Goal: Transaction & Acquisition: Purchase product/service

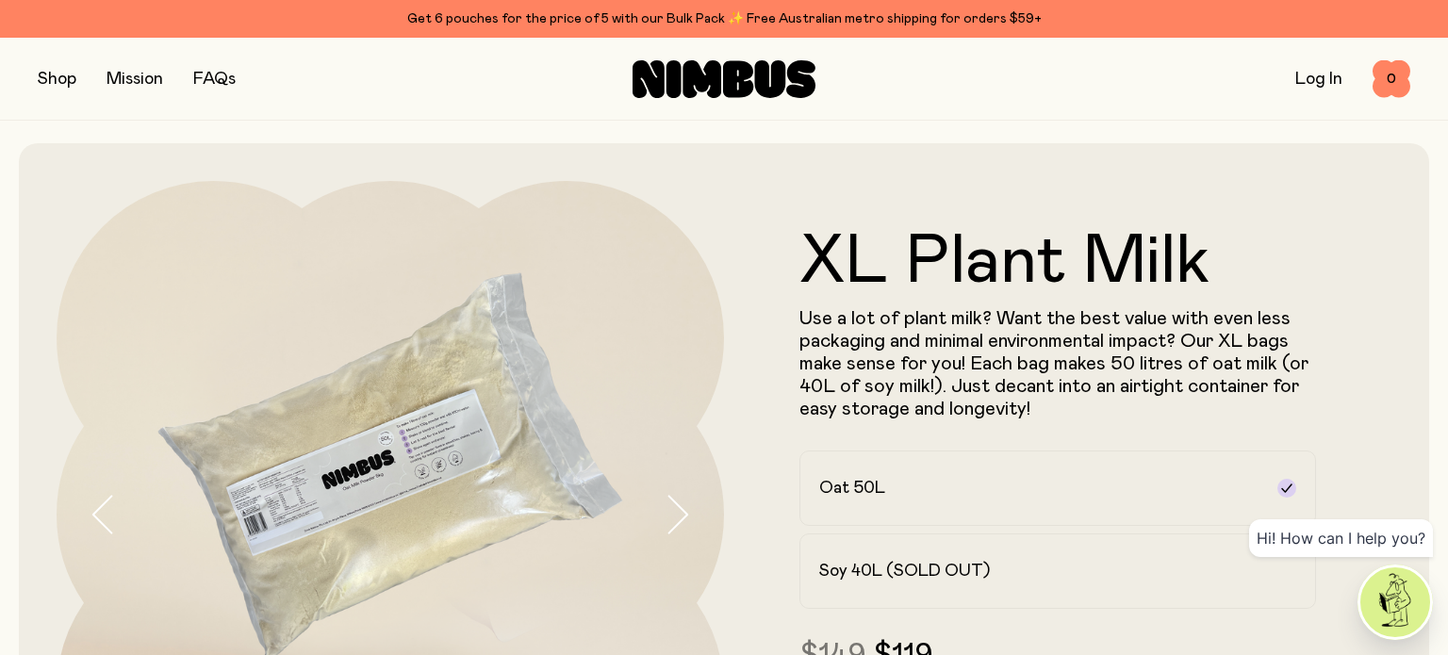
click at [1307, 88] on div "Log In" at bounding box center [1318, 79] width 47 height 26
click at [1319, 76] on link "Log In" at bounding box center [1318, 79] width 47 height 17
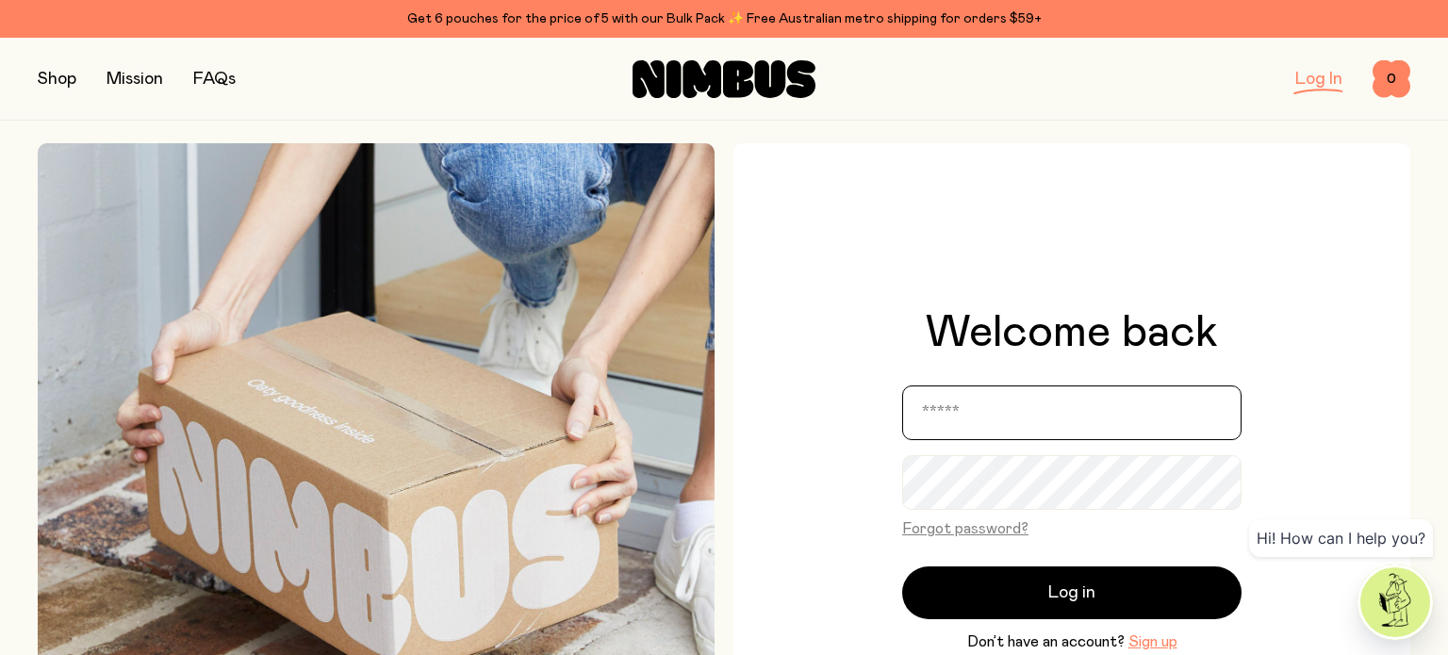
type input "**********"
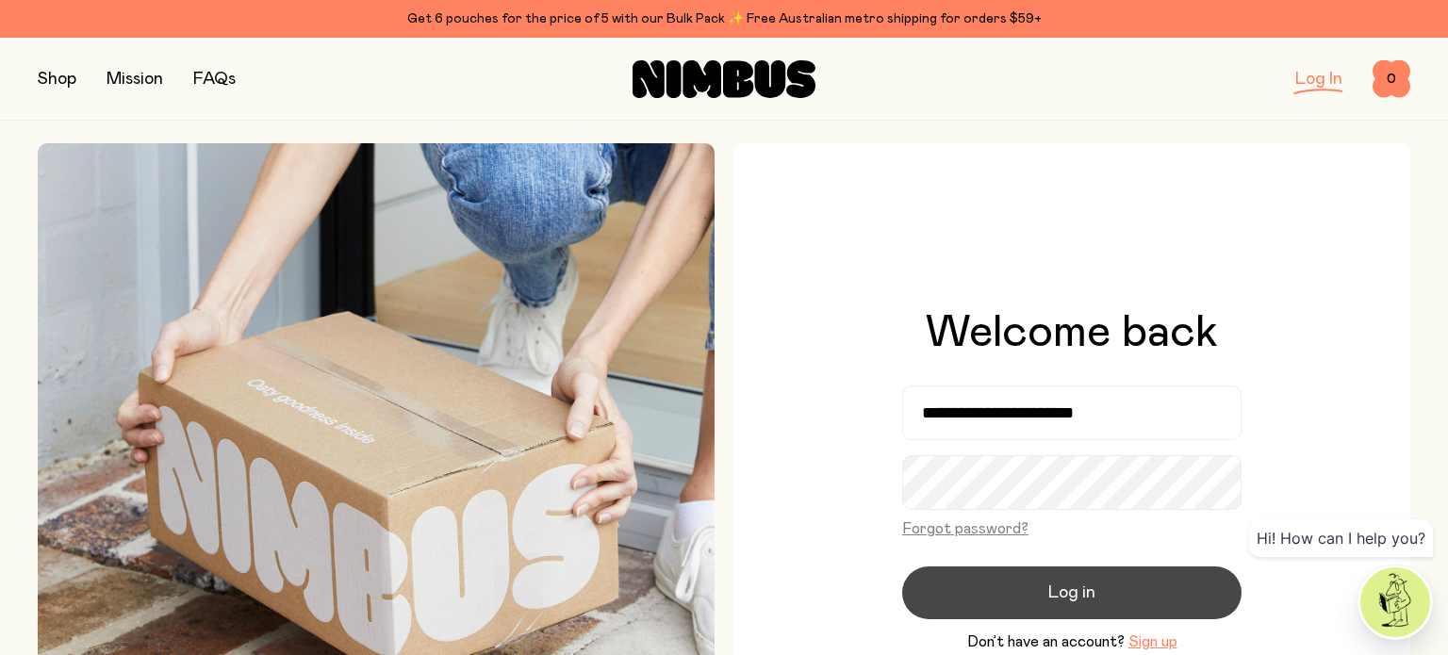
click at [1114, 588] on button "Log in" at bounding box center [1071, 593] width 339 height 53
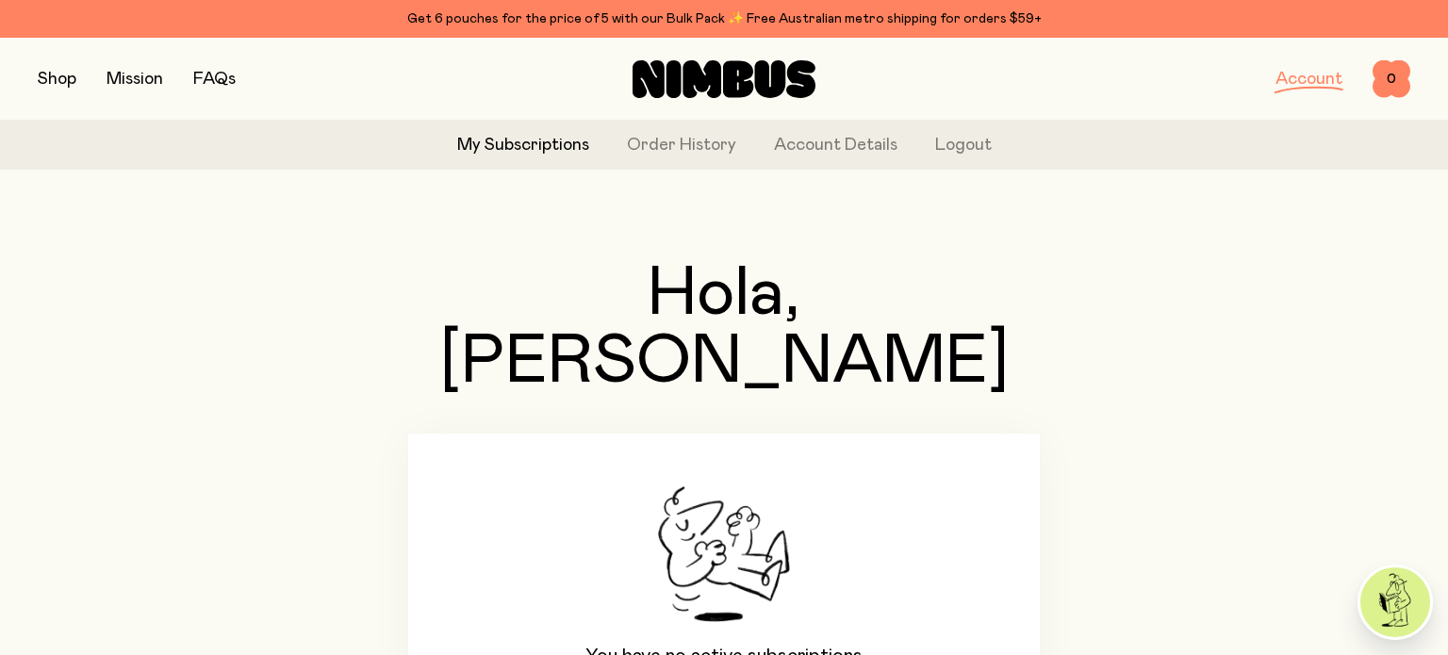
click at [58, 76] on button "button" at bounding box center [57, 79] width 39 height 26
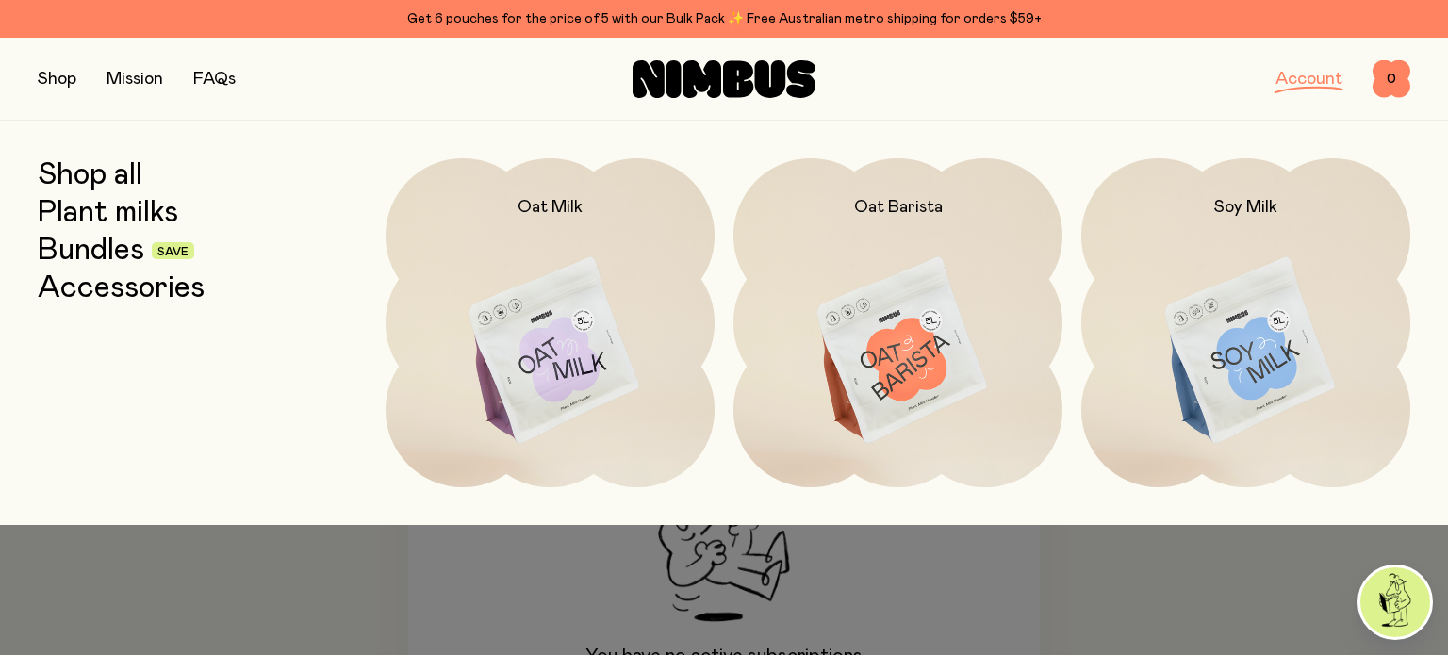
click at [116, 176] on link "Shop all" at bounding box center [90, 175] width 105 height 34
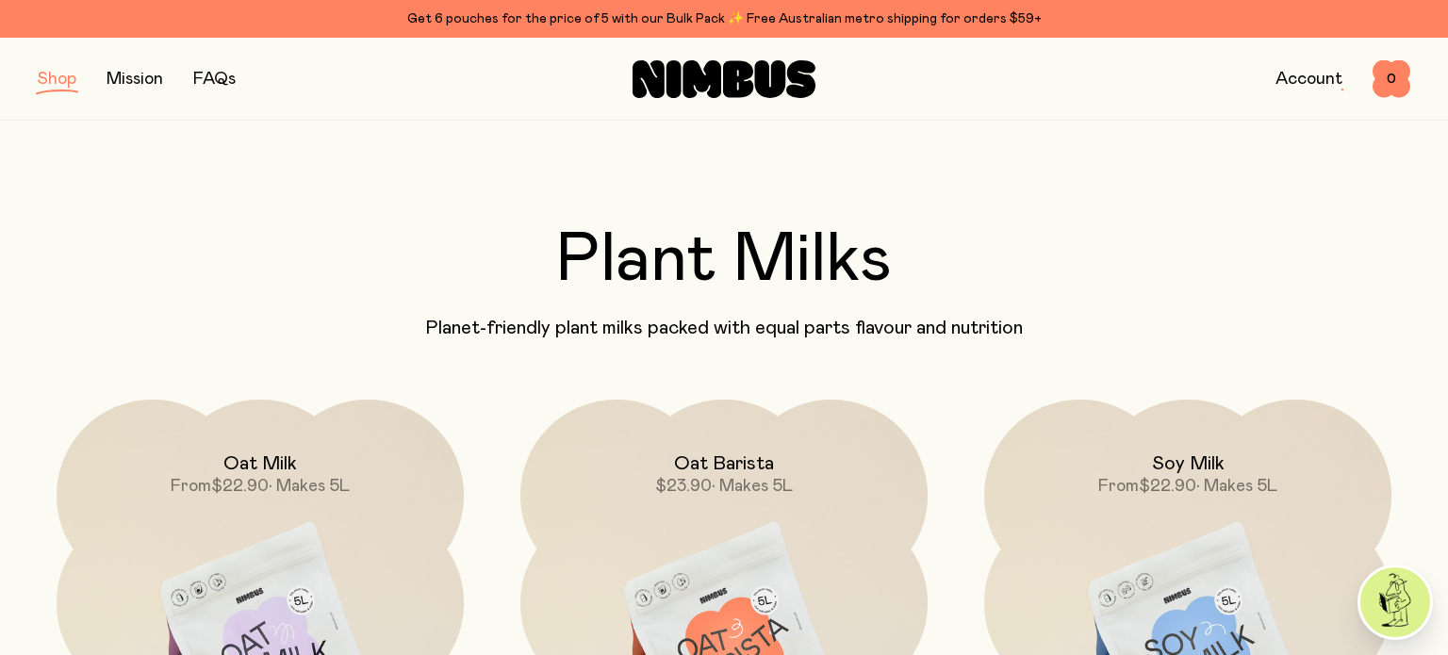
click at [1303, 79] on link "Account" at bounding box center [1308, 79] width 67 height 17
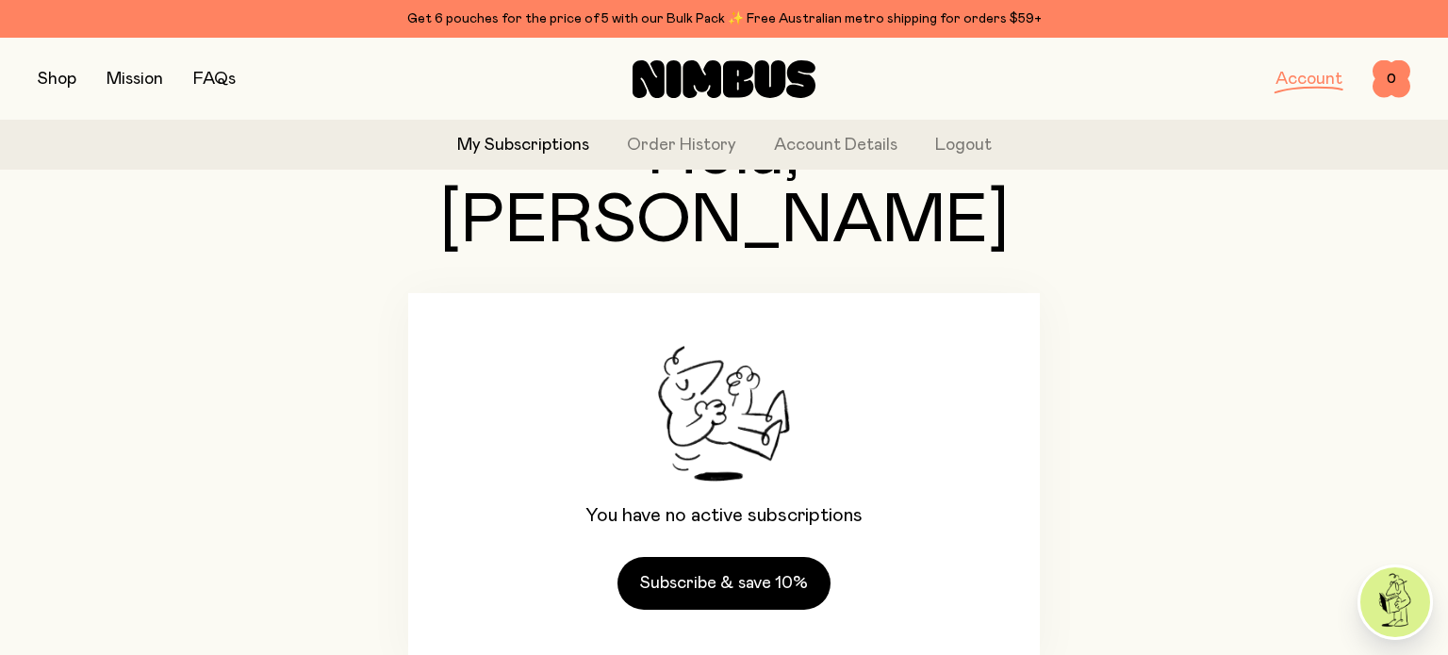
scroll to position [155, 0]
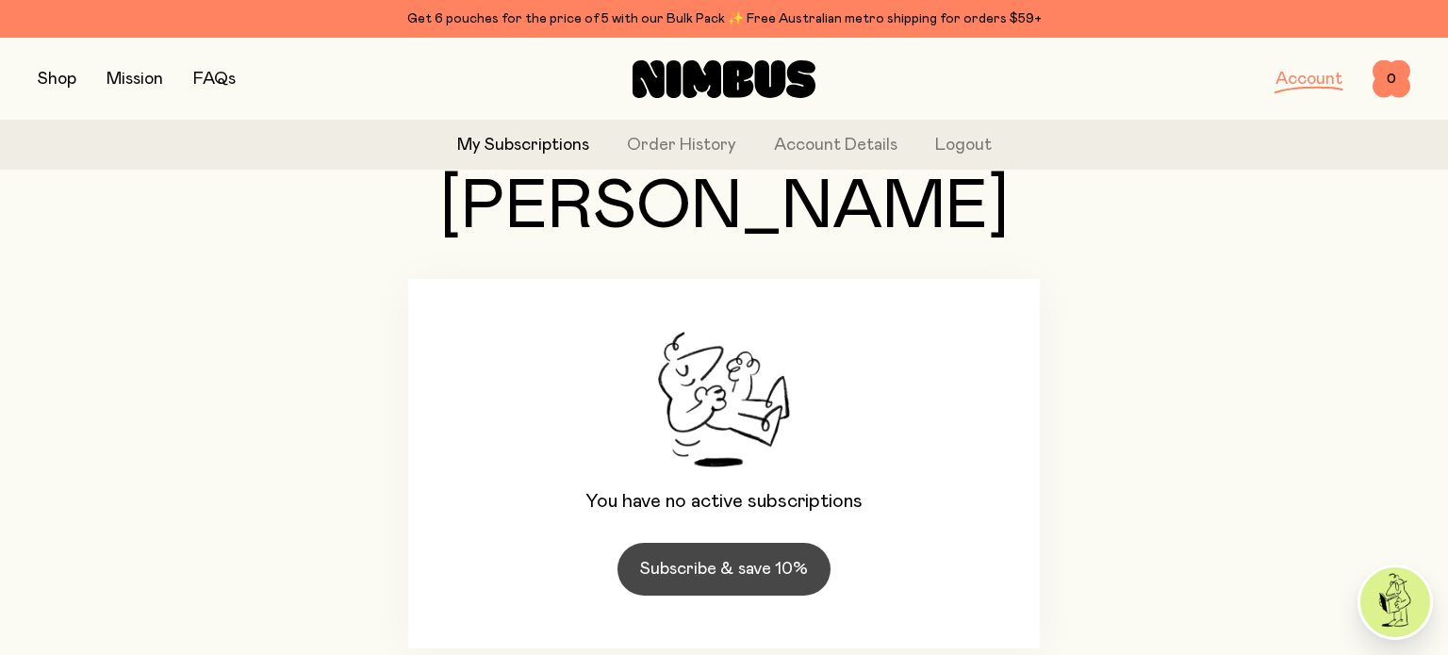
click at [735, 543] on link "Subscribe & save 10%" at bounding box center [723, 569] width 213 height 53
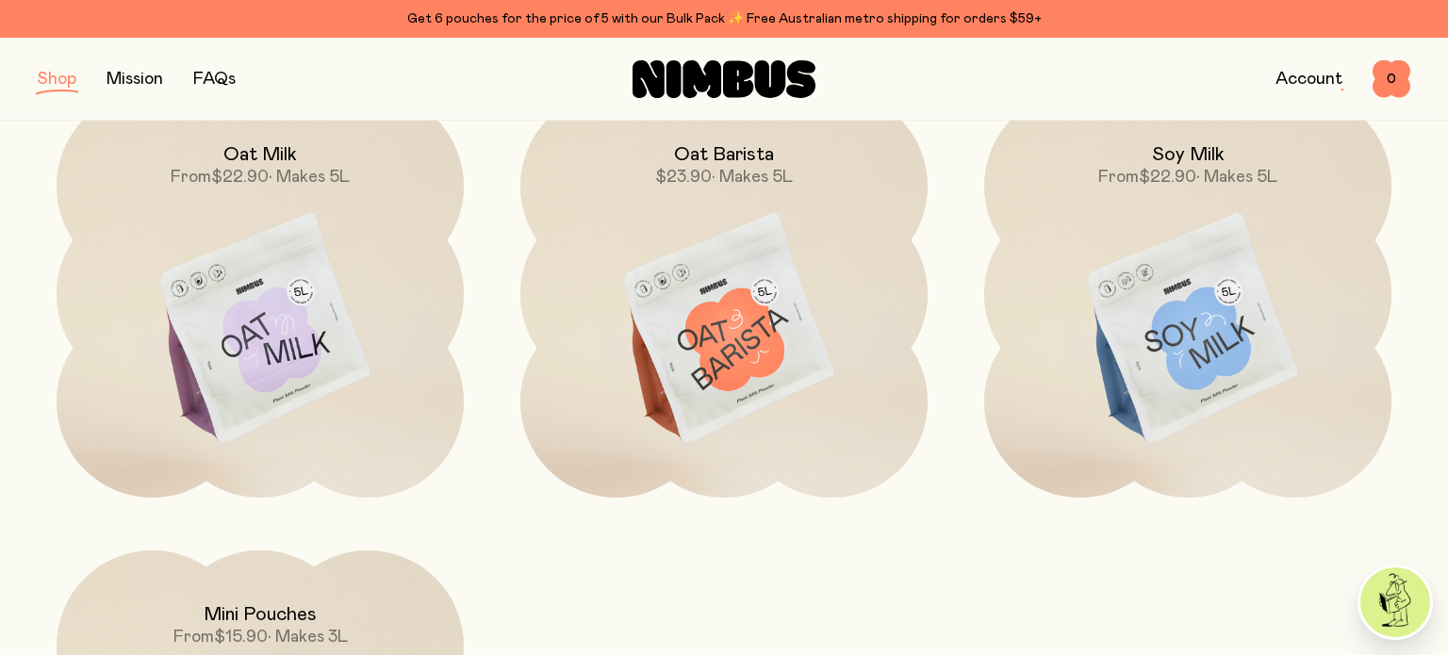
scroll to position [256, 0]
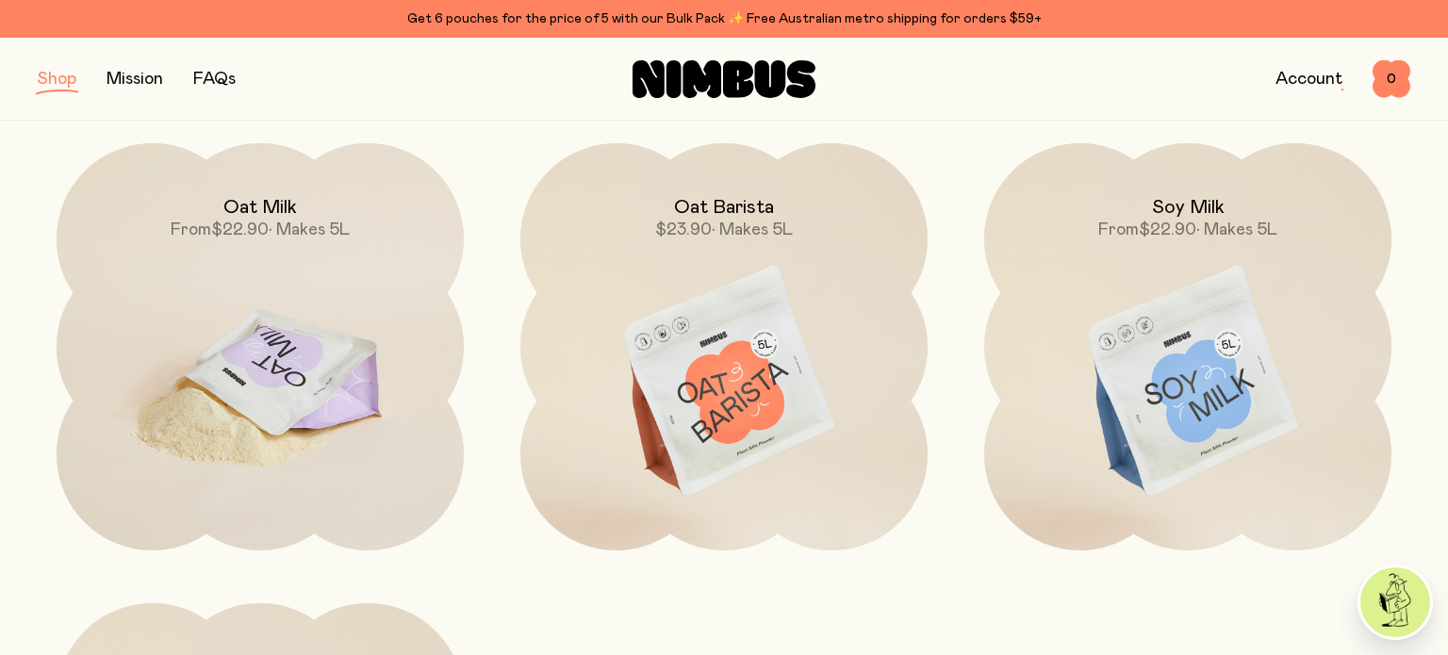
click at [269, 332] on img at bounding box center [260, 382] width 407 height 479
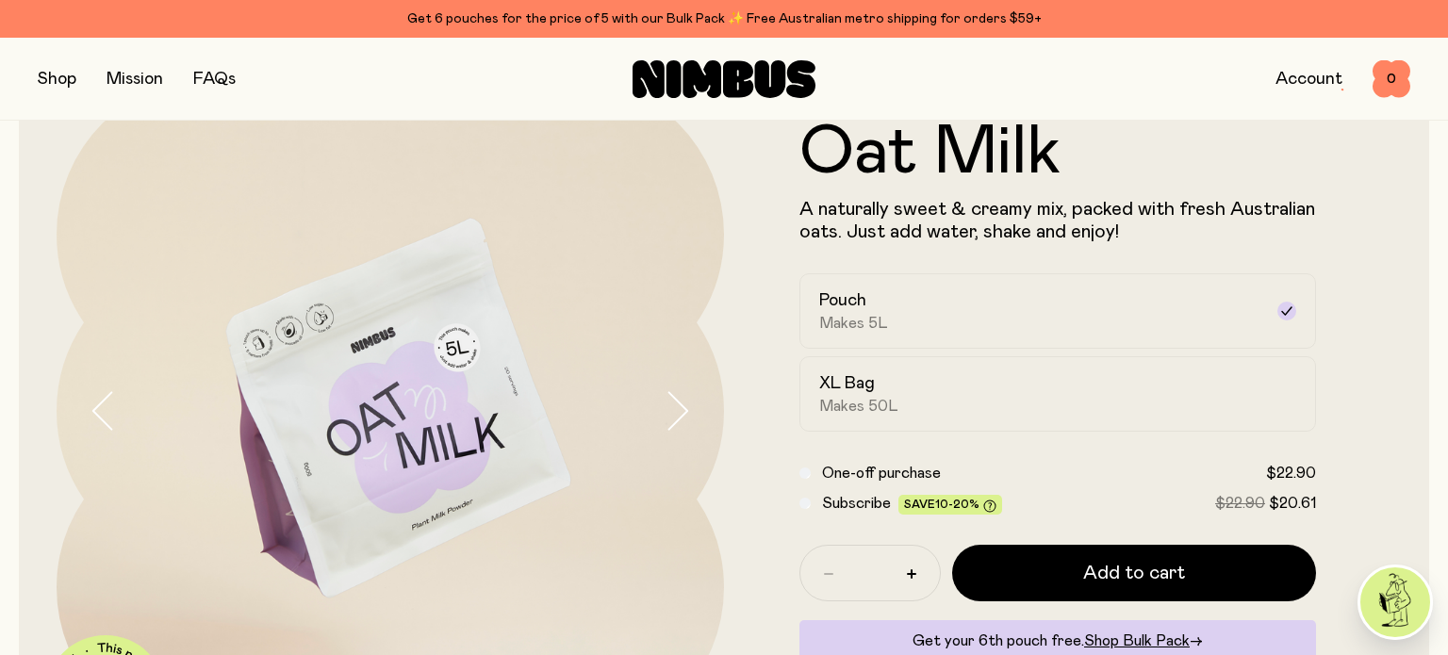
scroll to position [203, 0]
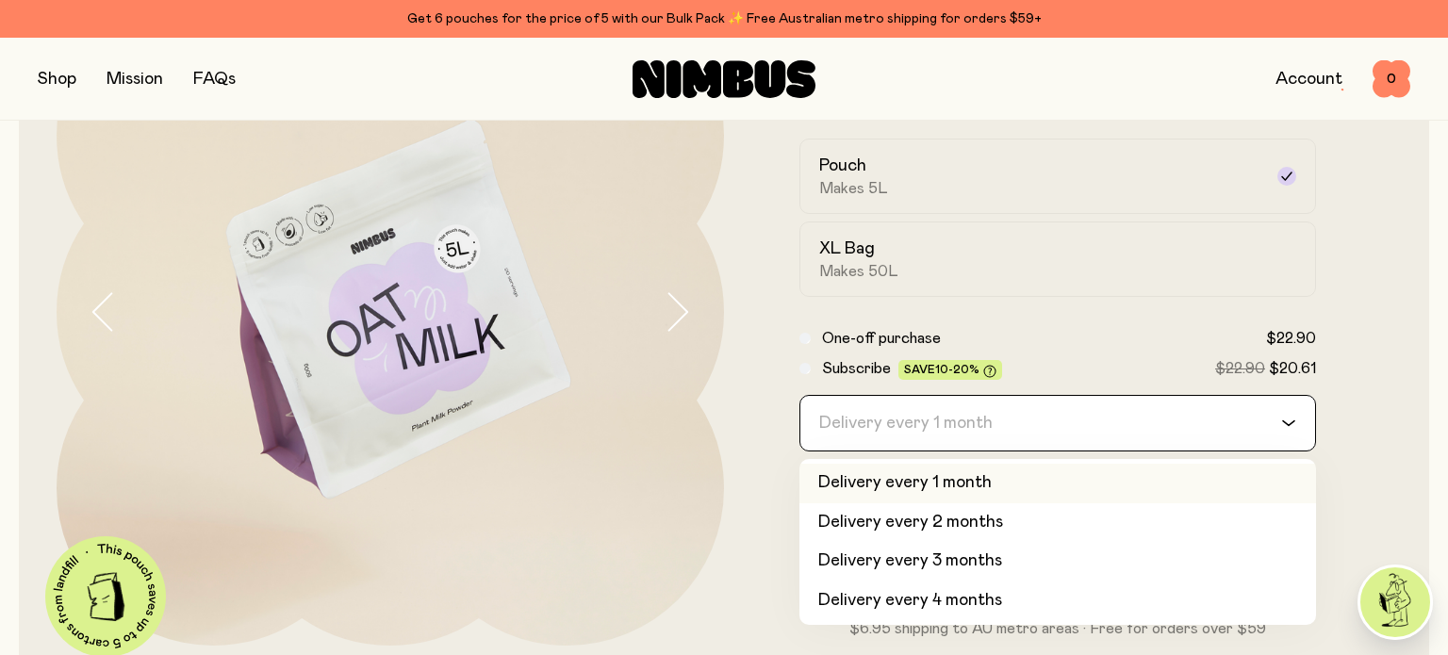
click at [1297, 423] on div "Loading..." at bounding box center [1298, 423] width 34 height 55
click at [1291, 425] on icon "Search for option" at bounding box center [1288, 423] width 15 height 8
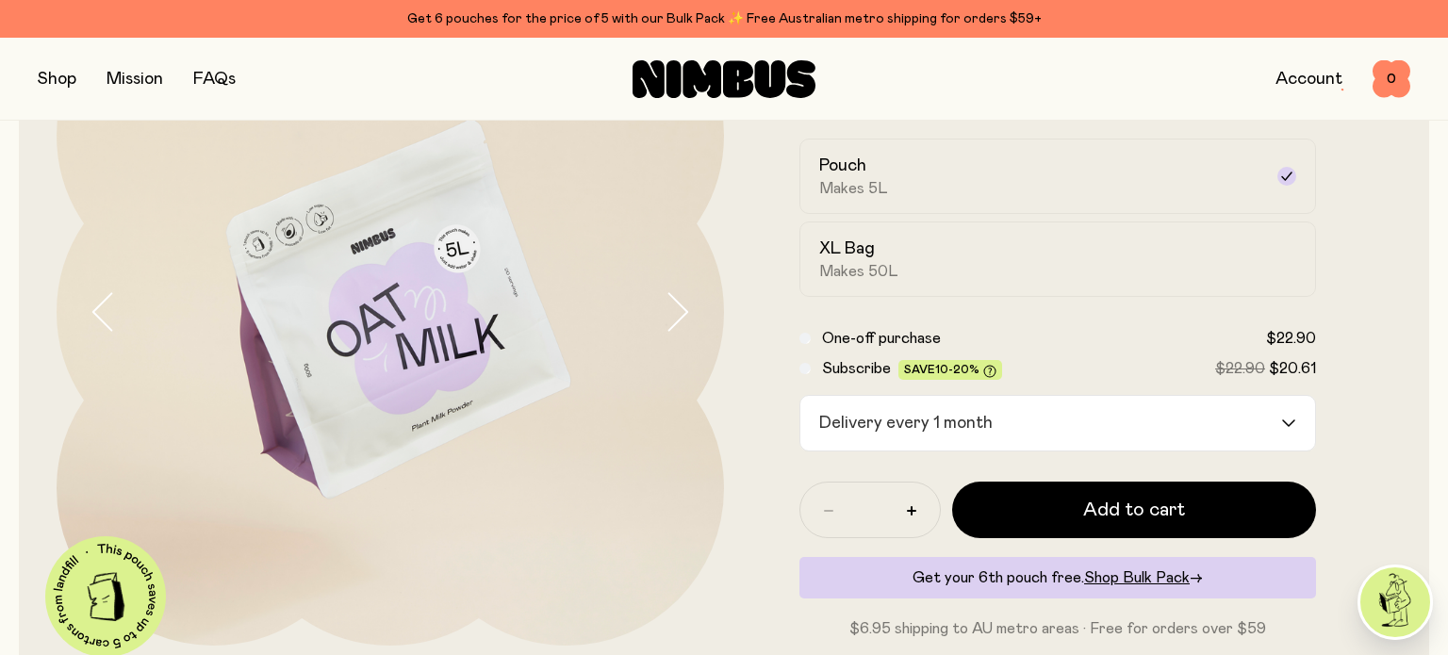
click at [1373, 305] on form "Oat Milk A naturally sweet & creamy mix, packed with fresh Australian oats. Jus…" at bounding box center [1057, 312] width 667 height 656
